Goal: Task Accomplishment & Management: Use online tool/utility

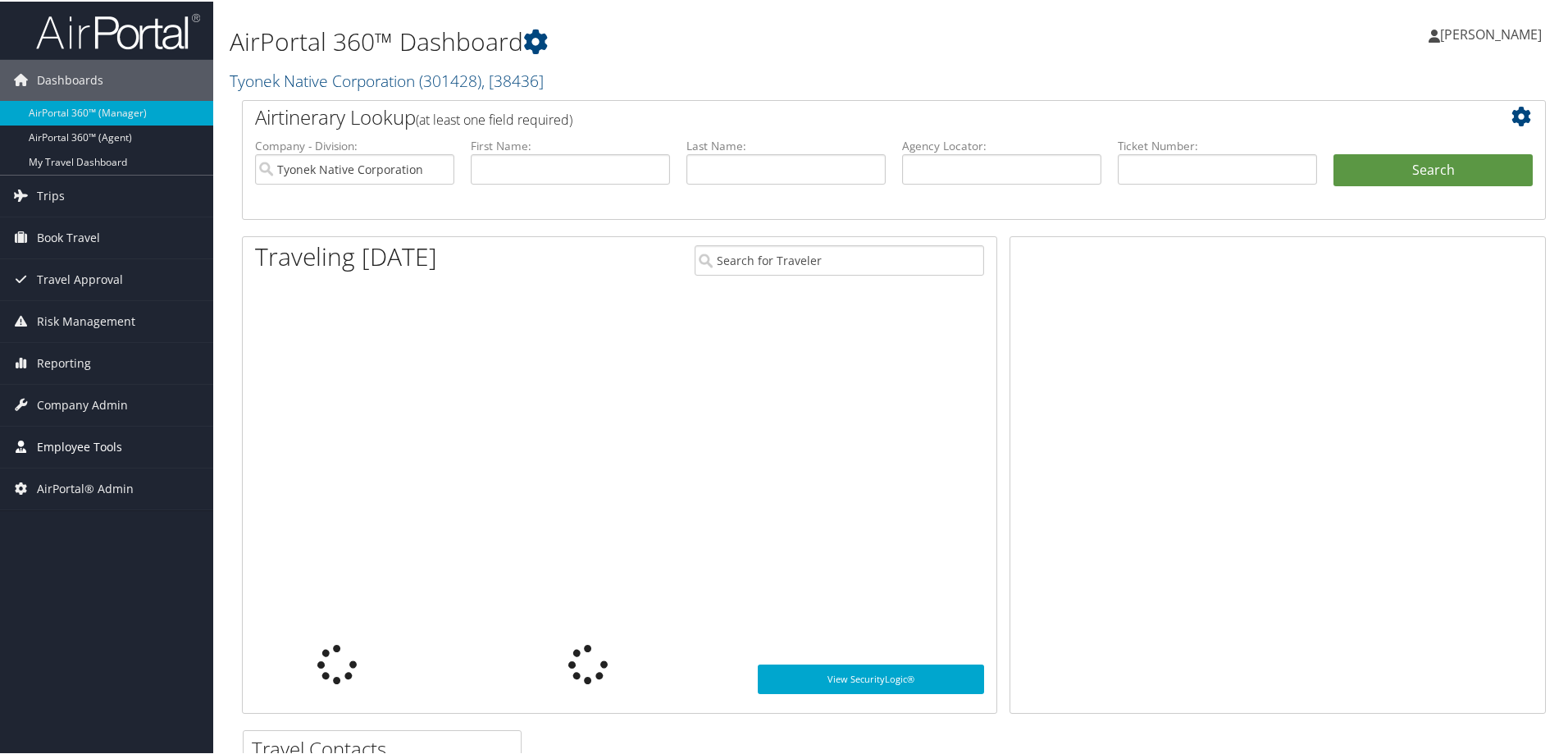
click at [47, 446] on span "Employee Tools" at bounding box center [79, 446] width 85 height 41
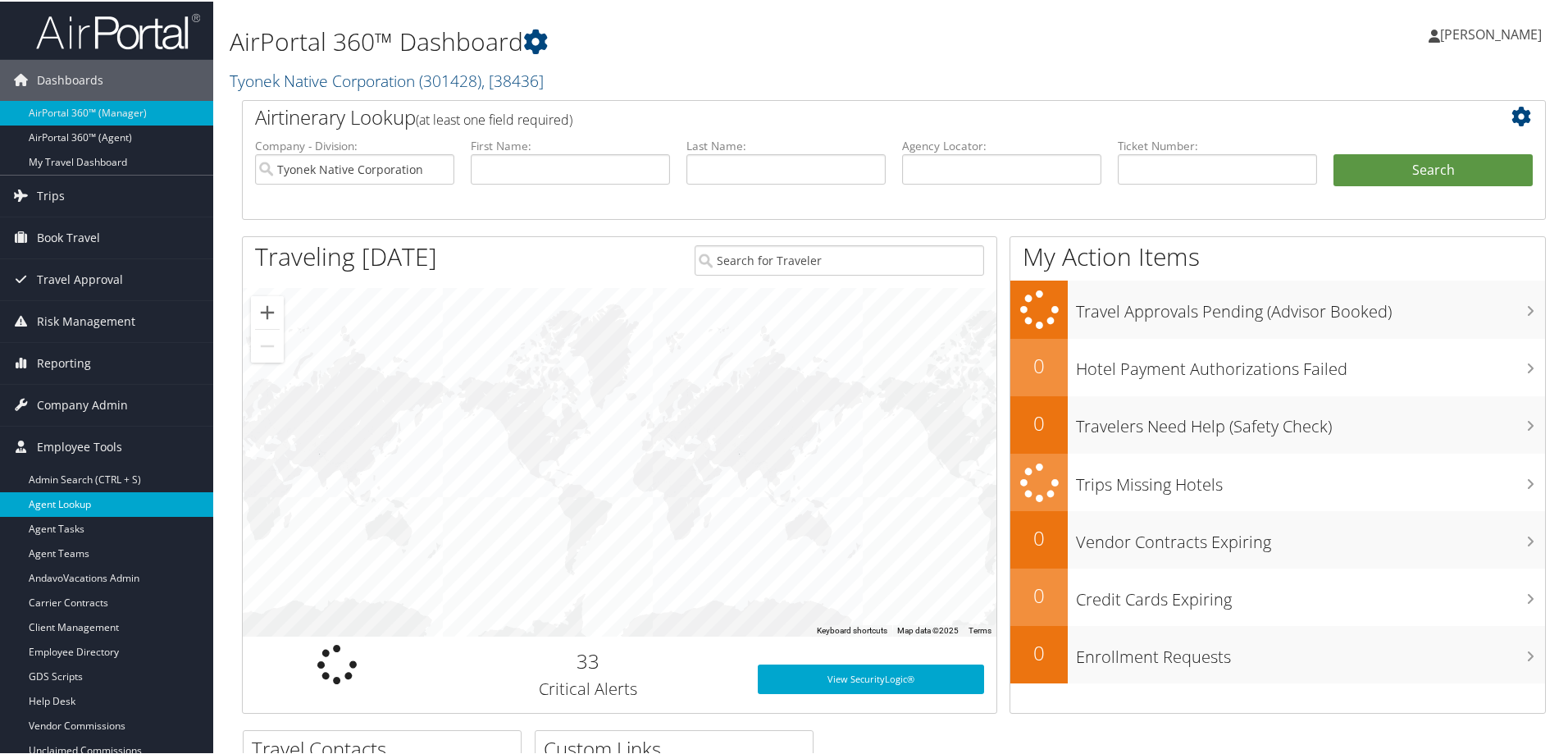
click at [50, 511] on link "Agent Lookup" at bounding box center [106, 502] width 213 height 25
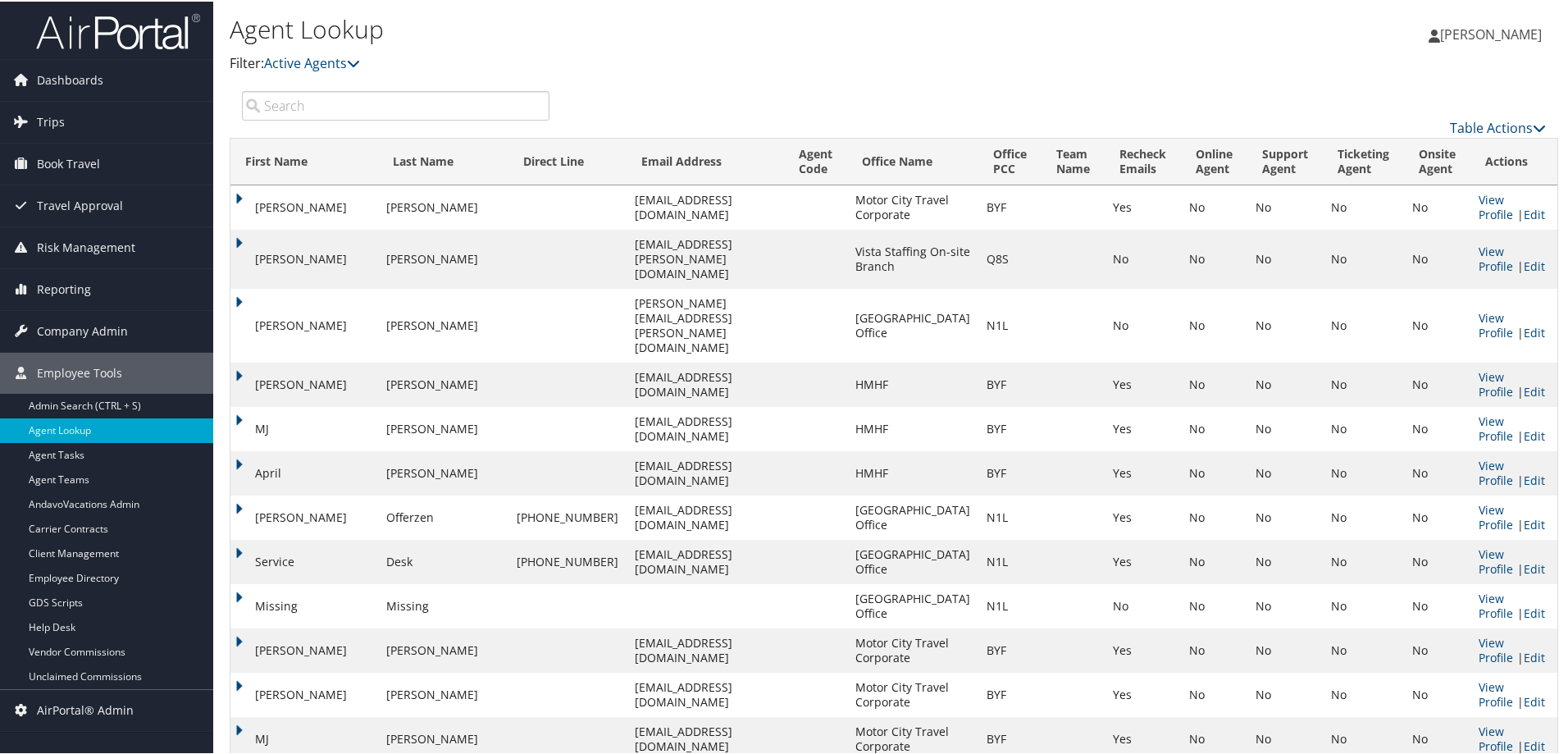
click at [284, 107] on input "search" at bounding box center [396, 104] width 307 height 29
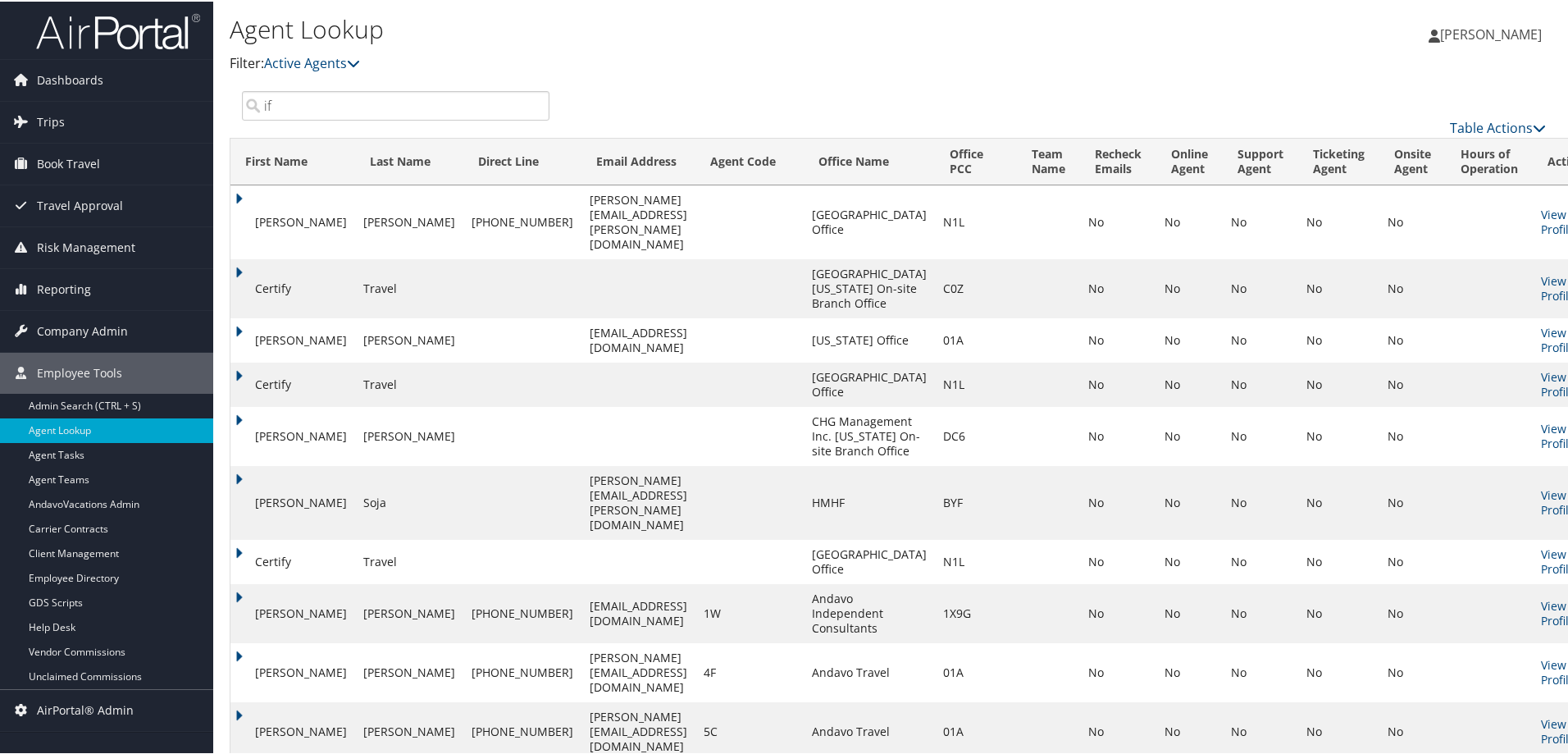
drag, startPoint x: 323, startPoint y: 112, endPoint x: 47, endPoint y: 58, distance: 281.2
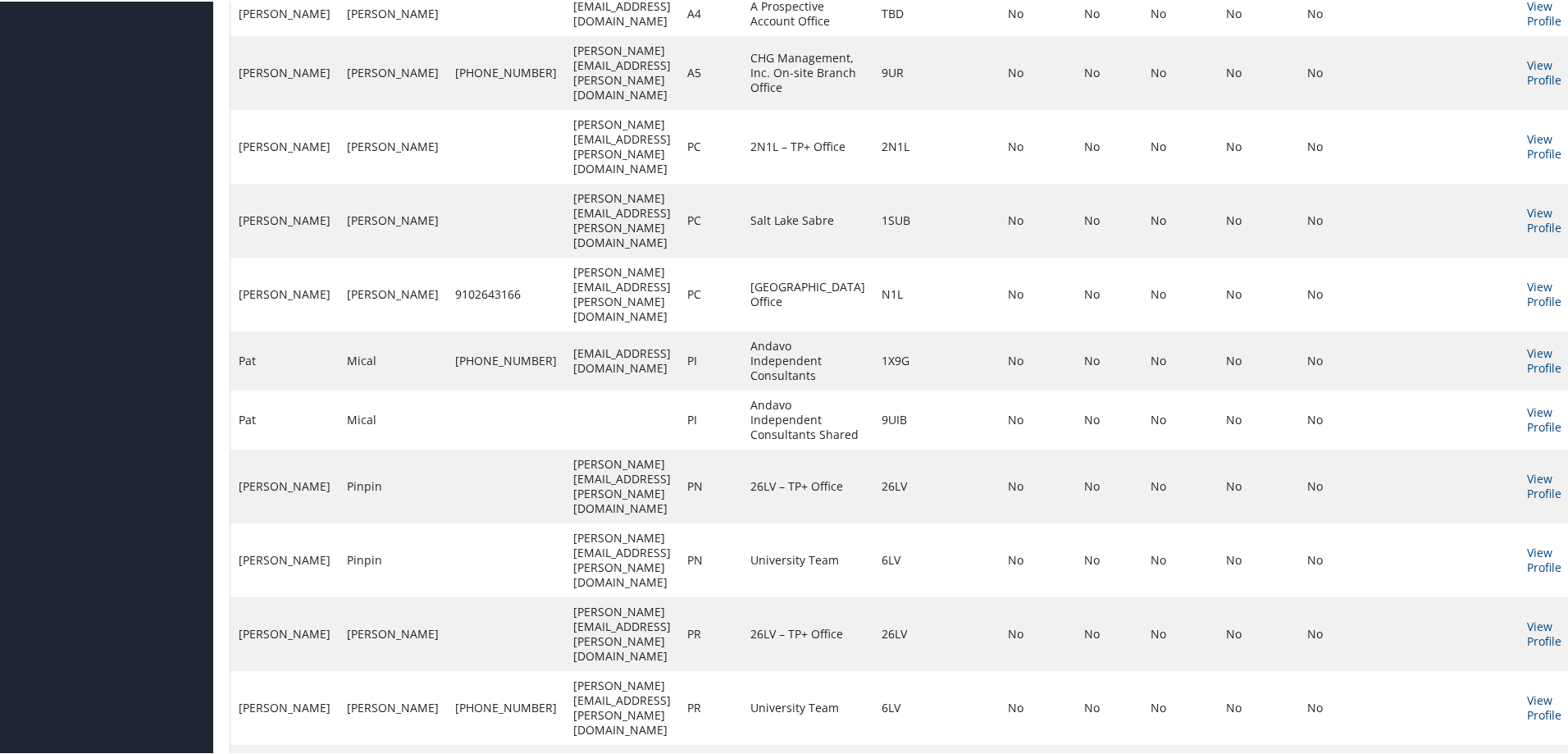
scroll to position [601, 0]
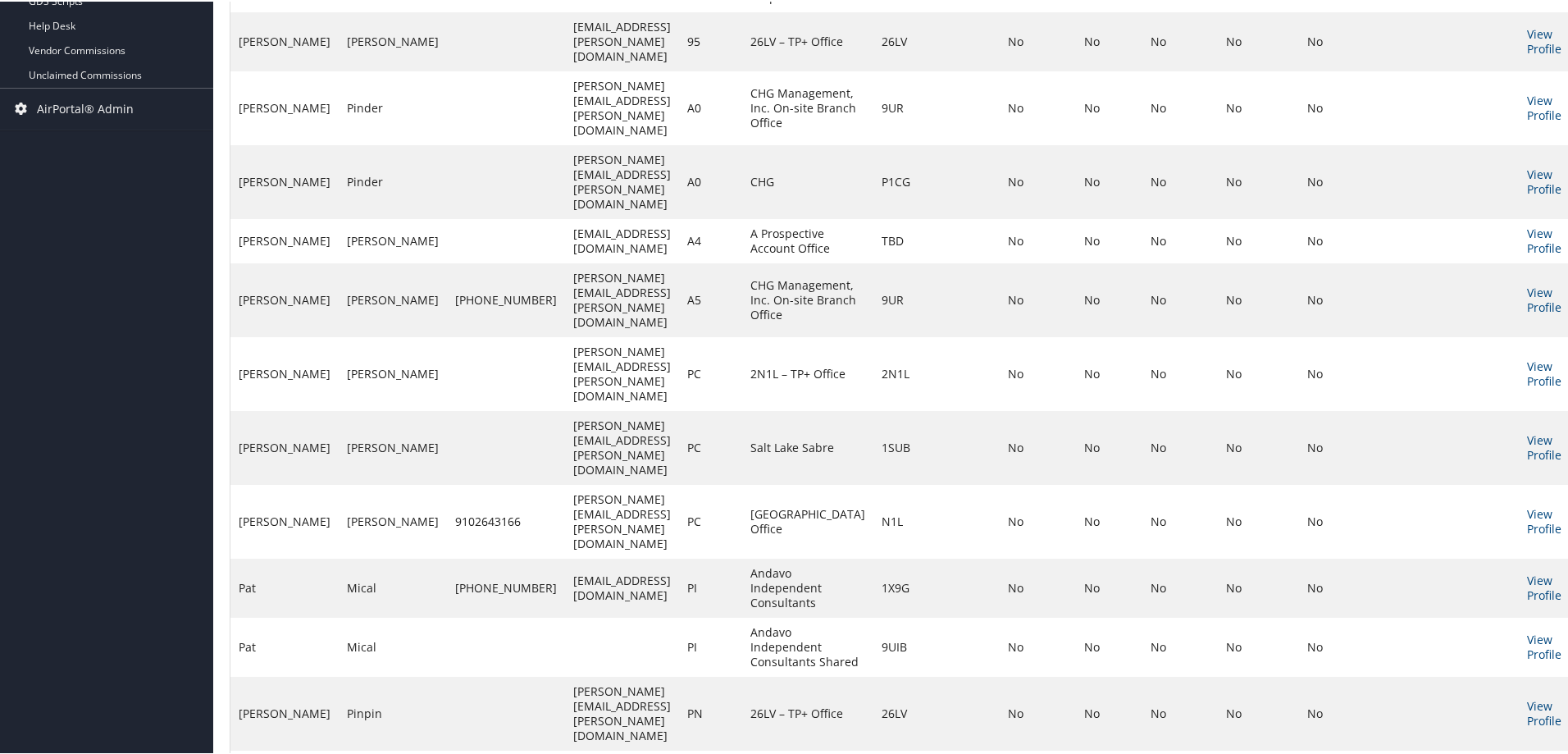
type input "PI"
